Goal: Task Accomplishment & Management: Use online tool/utility

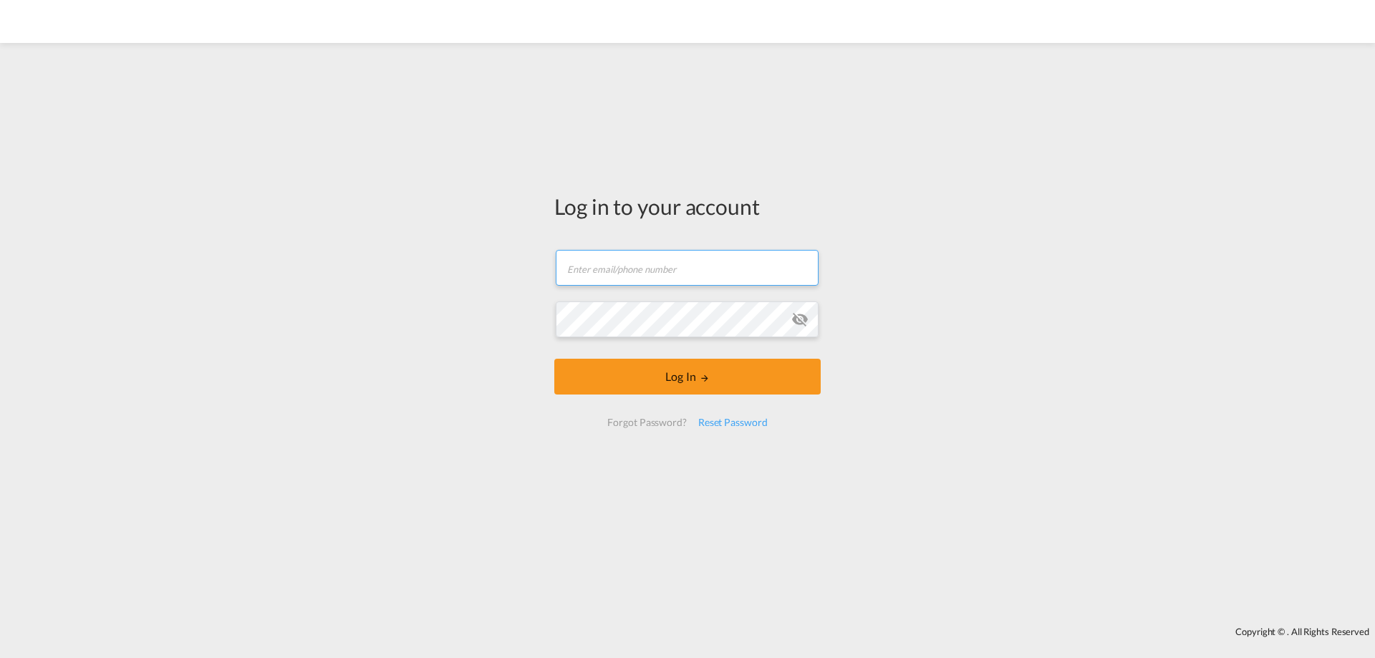
click at [601, 261] on input "text" at bounding box center [687, 268] width 263 height 36
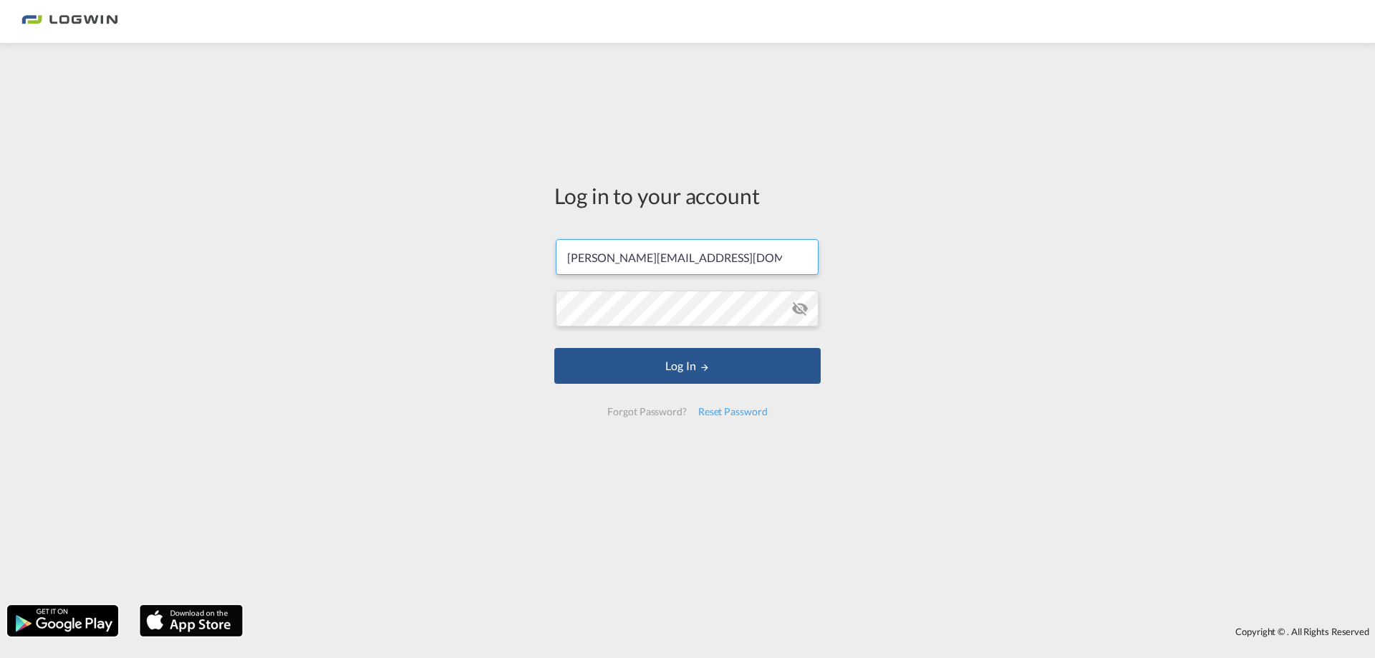
type input "[PERSON_NAME][EMAIL_ADDRESS][DOMAIN_NAME]"
click at [554, 348] on button "Log In" at bounding box center [687, 366] width 266 height 36
